Goal: Find specific page/section: Find specific page/section

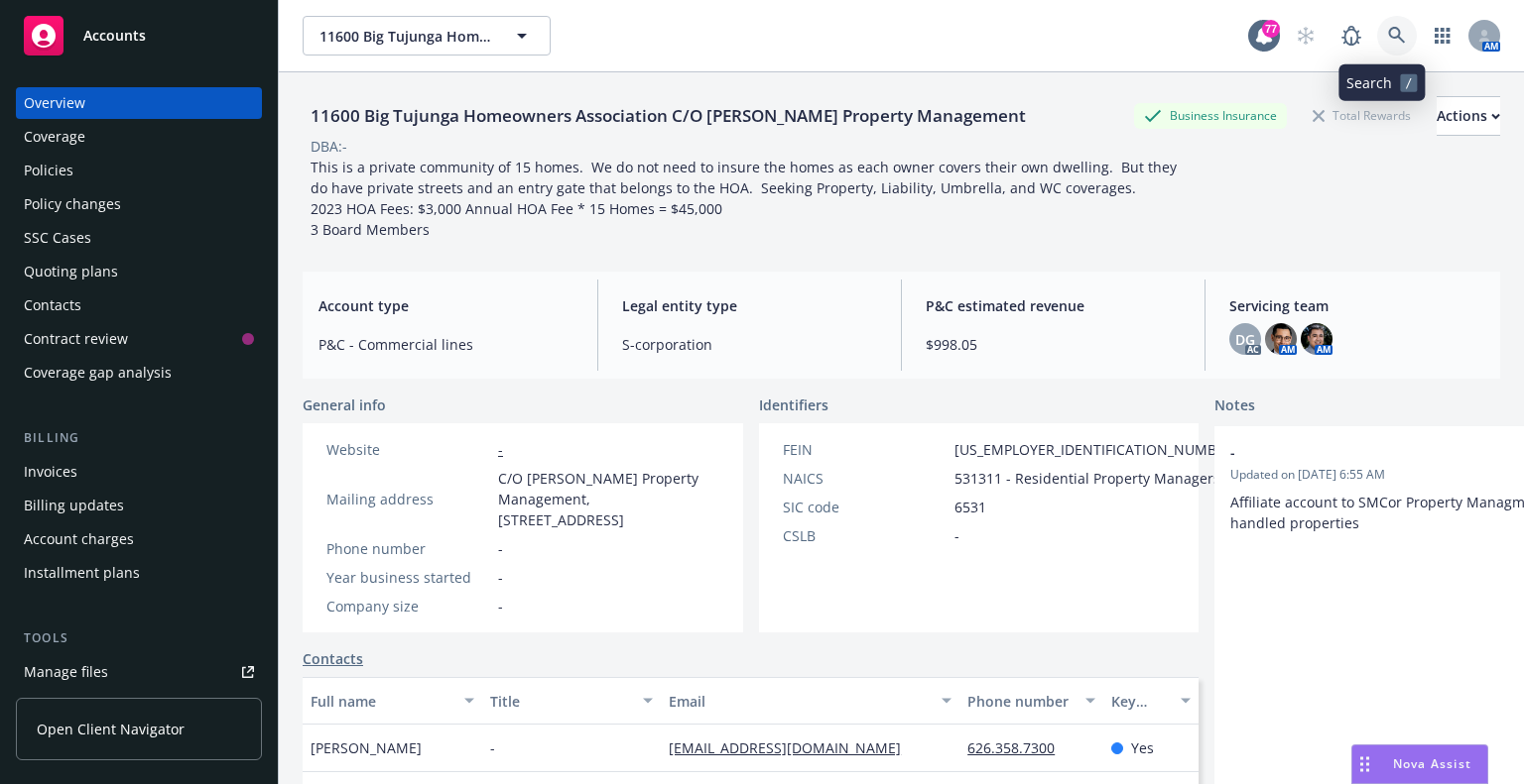
click at [1388, 31] on icon at bounding box center [1397, 36] width 18 height 18
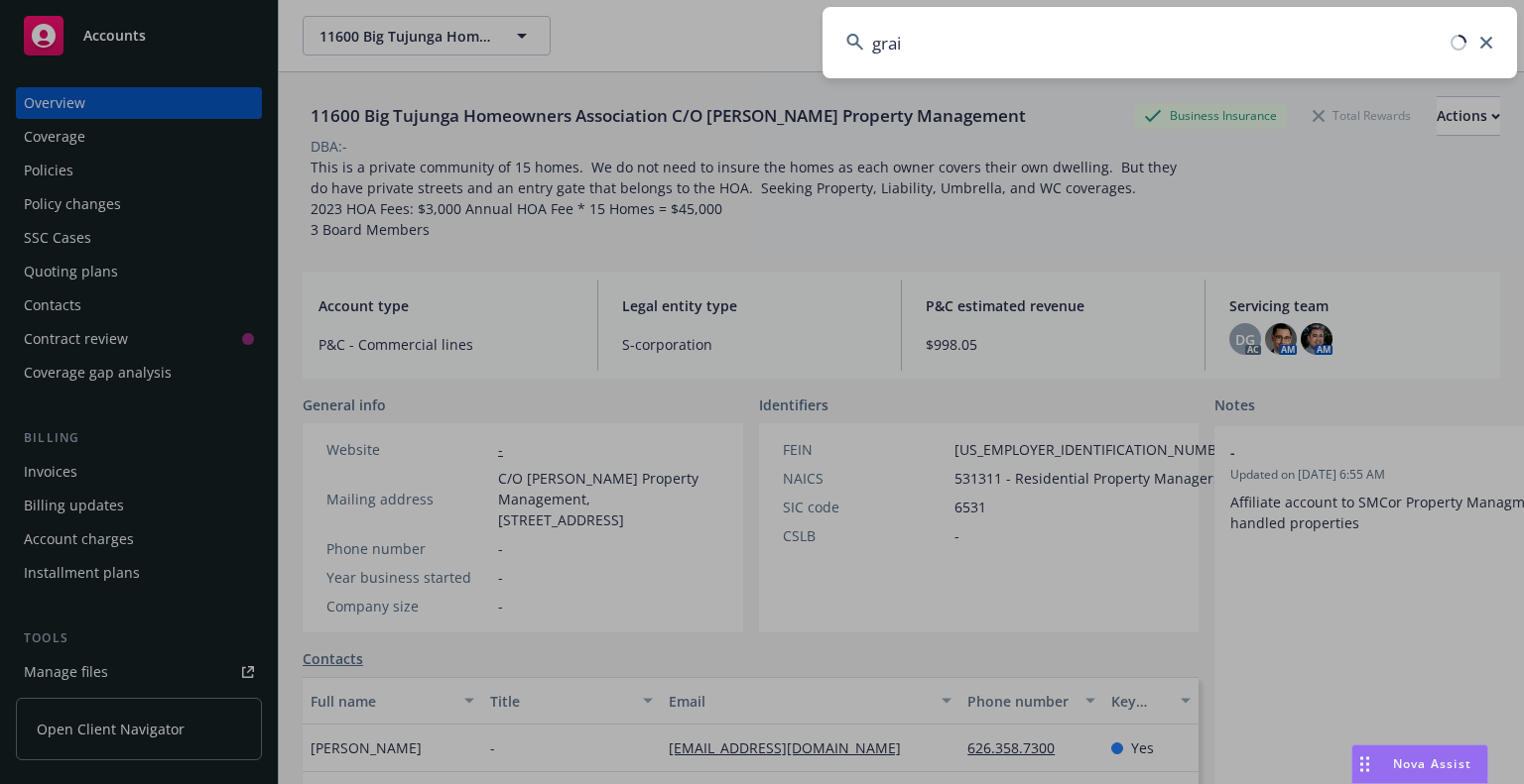
type input "grail"
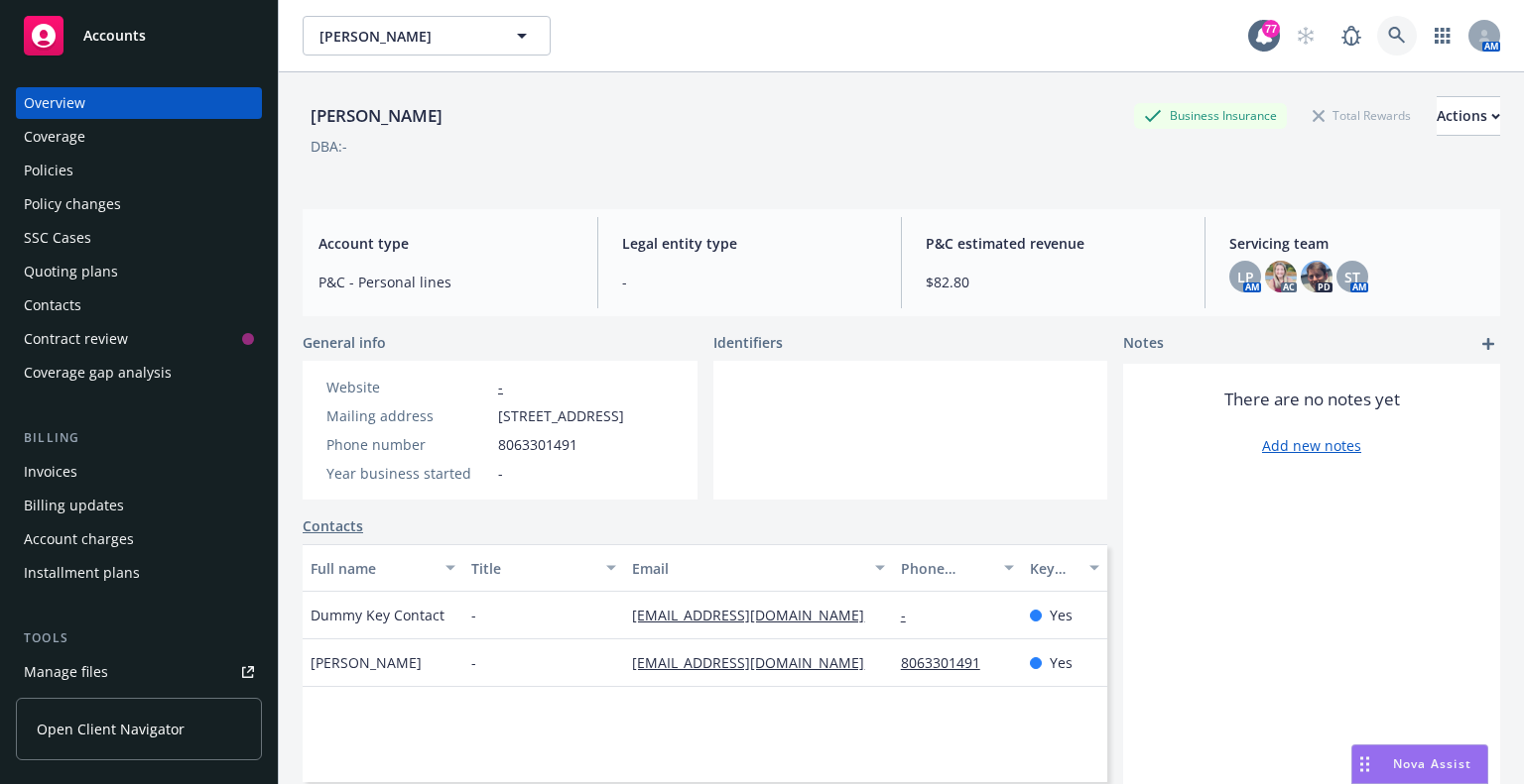
click at [1388, 35] on icon at bounding box center [1397, 36] width 18 height 18
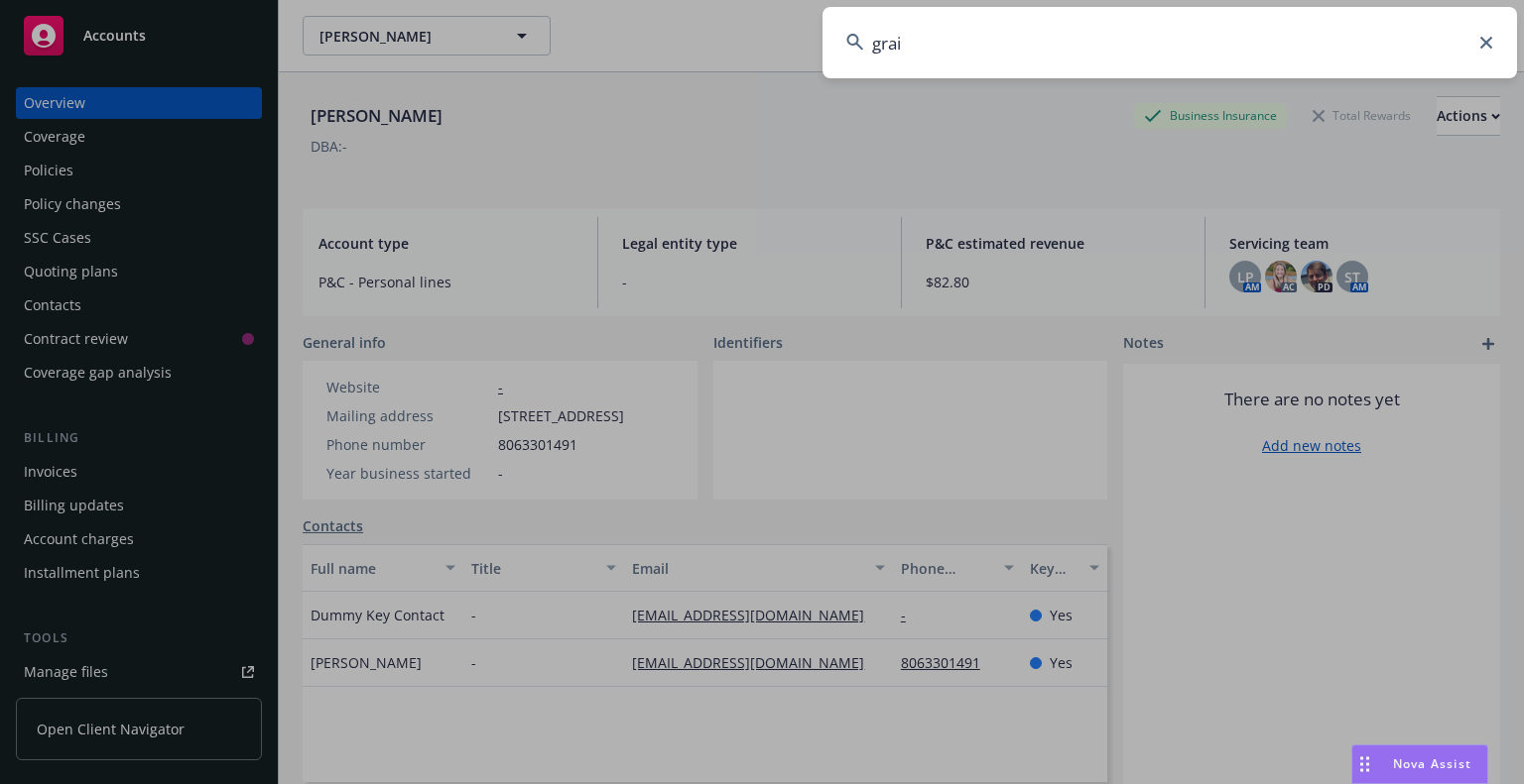
type input "grail"
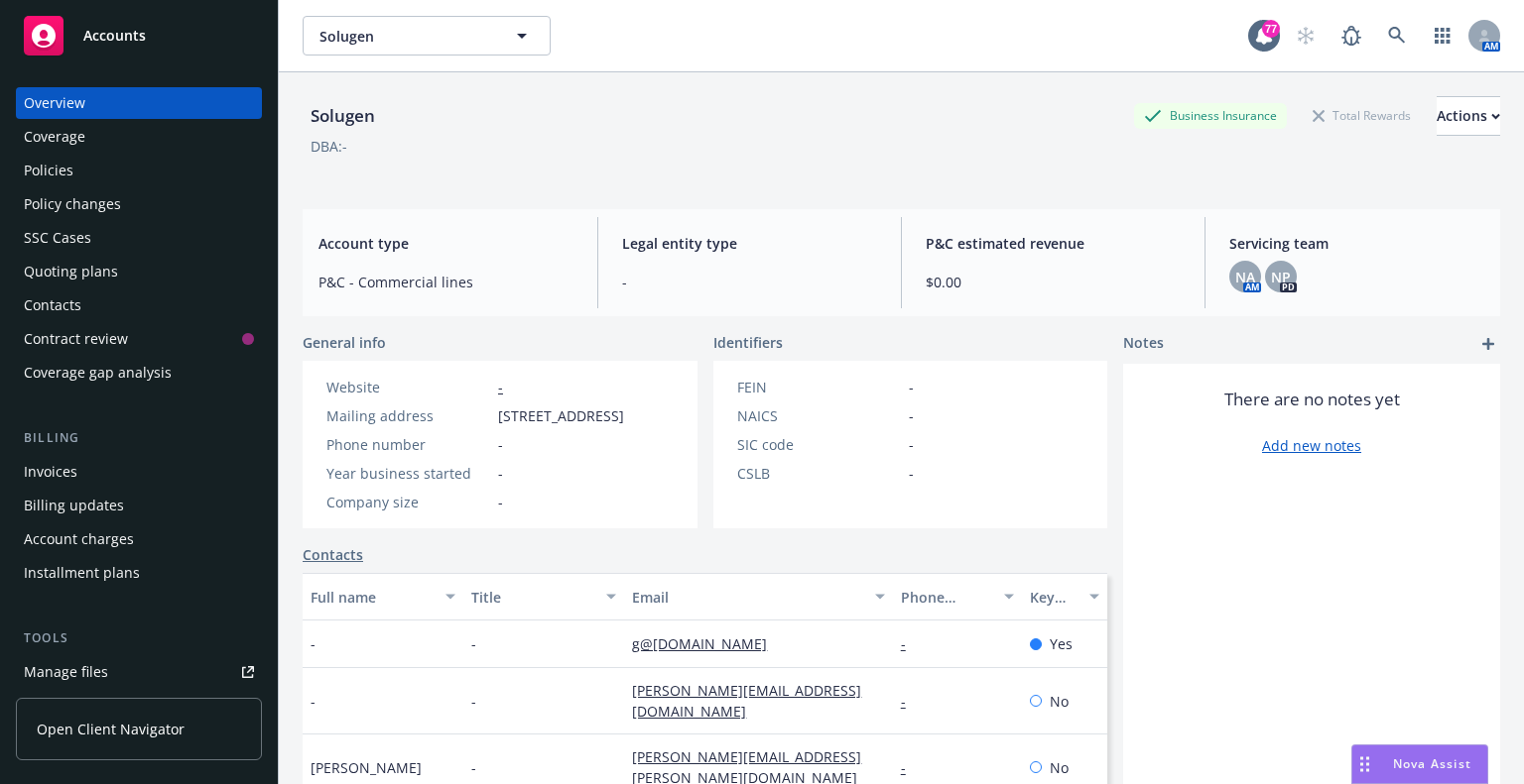
click at [64, 175] on div "Policies" at bounding box center [49, 170] width 50 height 32
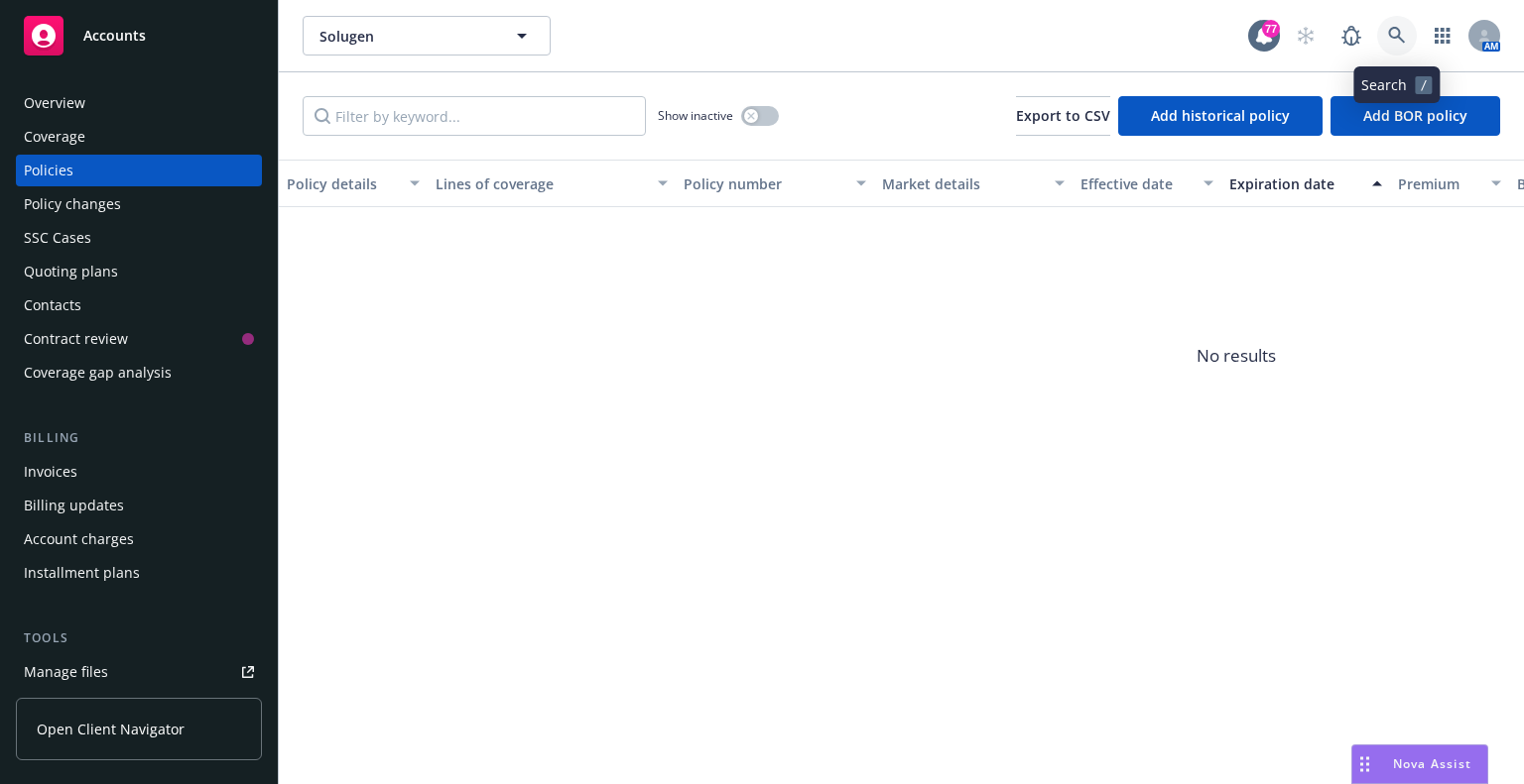
click at [1399, 30] on icon at bounding box center [1396, 35] width 17 height 17
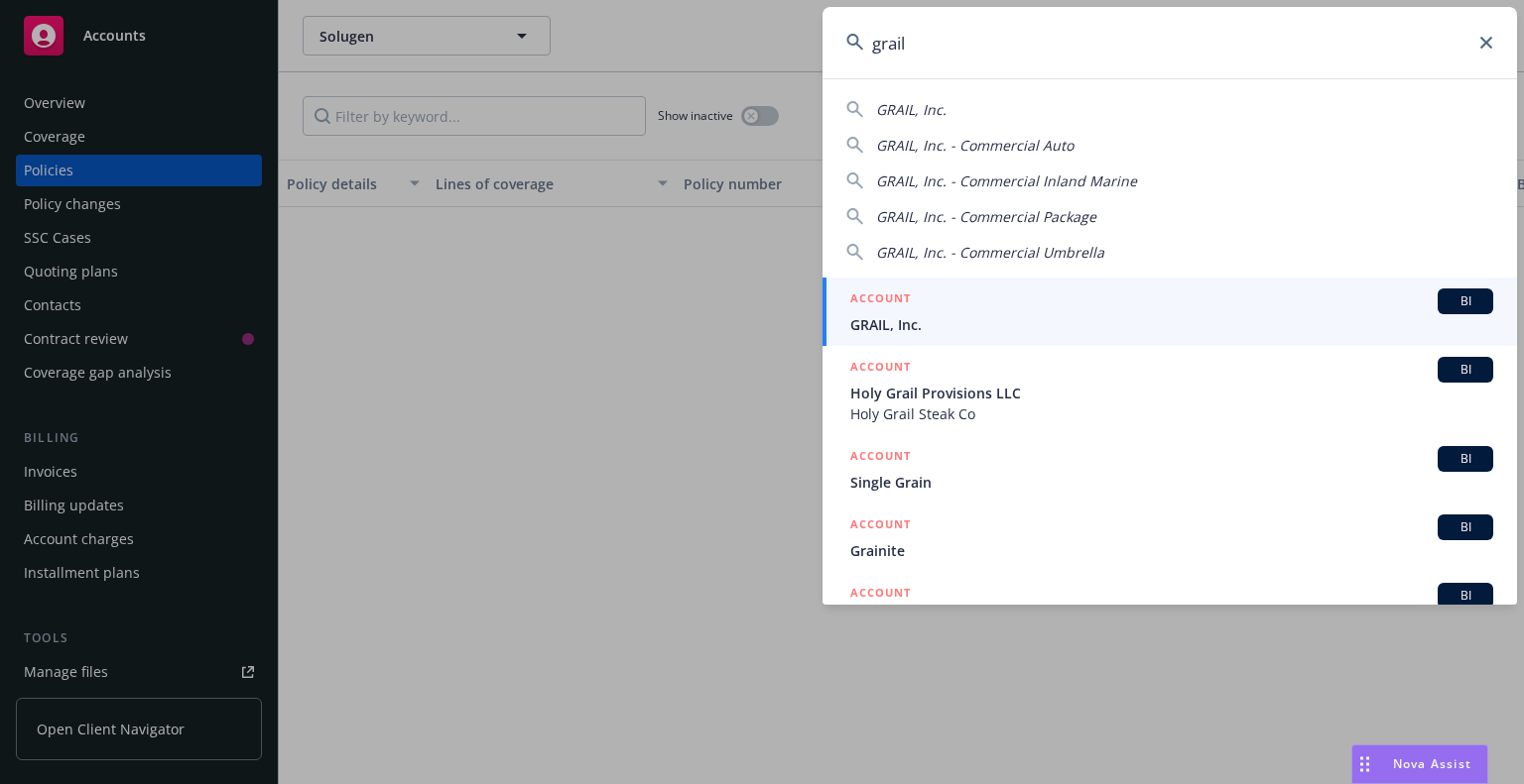
type input "grail"
click at [917, 313] on div "ACCOUNT BI" at bounding box center [1171, 302] width 643 height 26
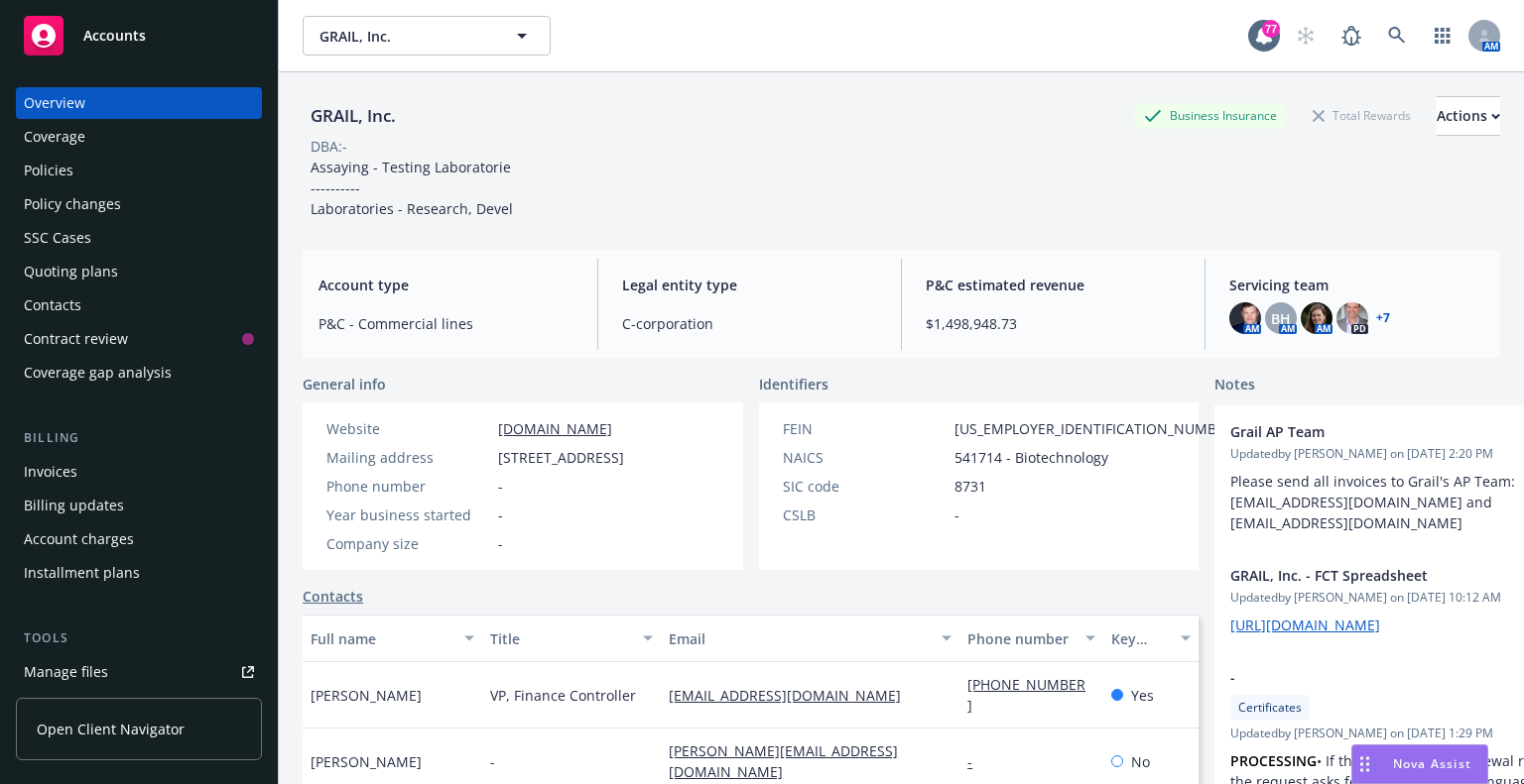
click at [58, 161] on div "Policies" at bounding box center [49, 170] width 50 height 32
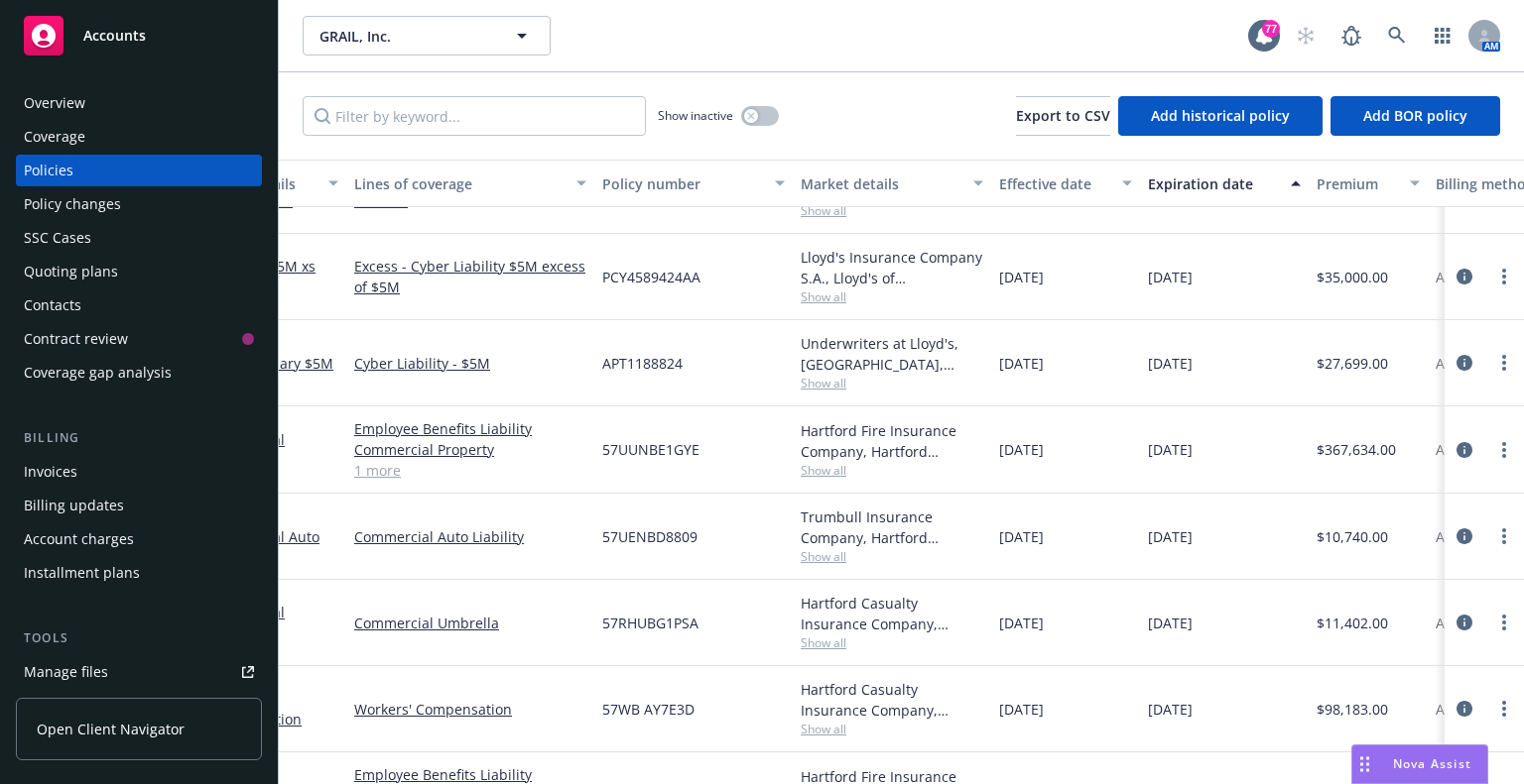
scroll to position [396, 82]
